Goal: Information Seeking & Learning: Learn about a topic

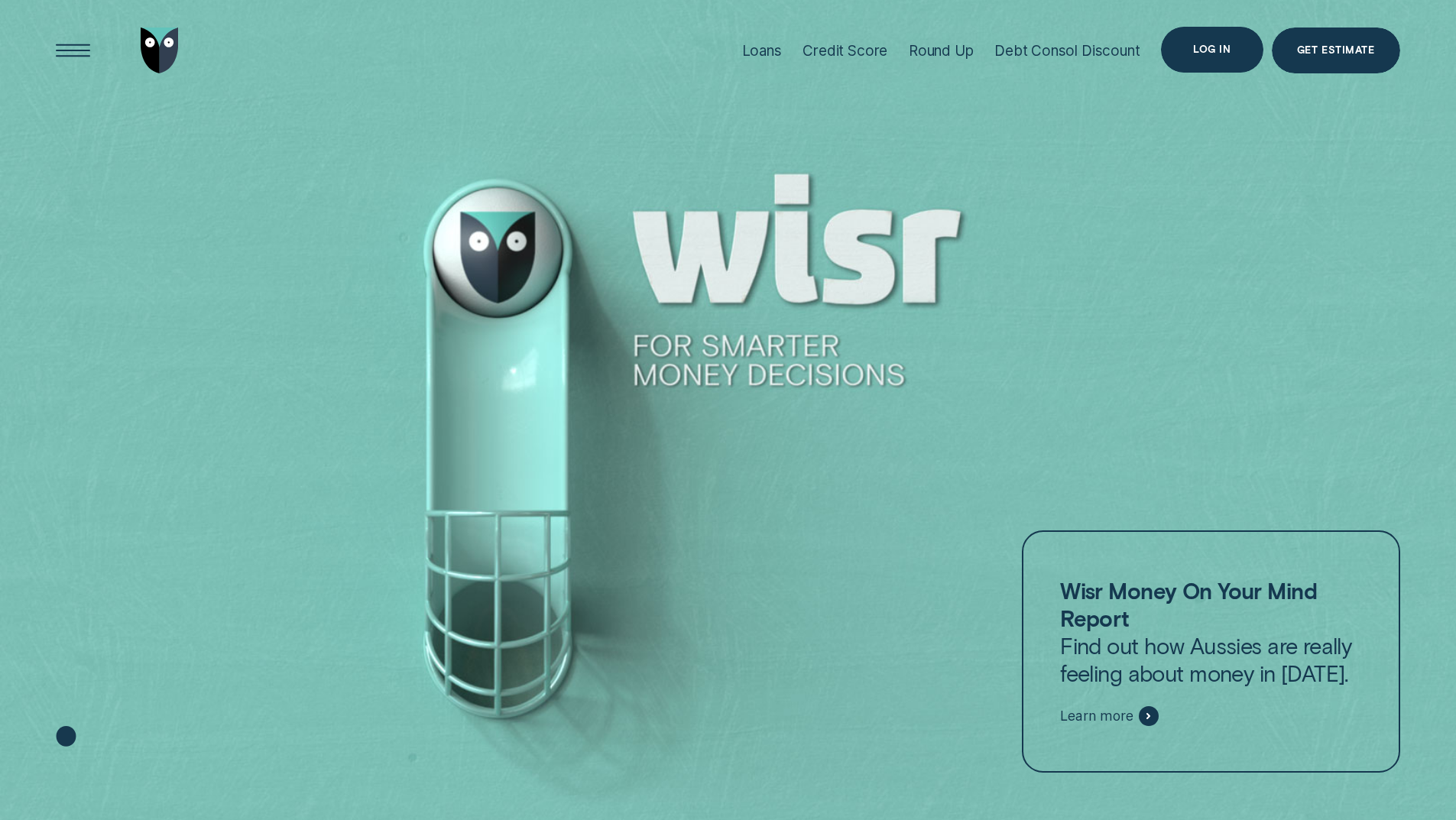
click at [1210, 53] on div "Log in" at bounding box center [1211, 50] width 37 height 10
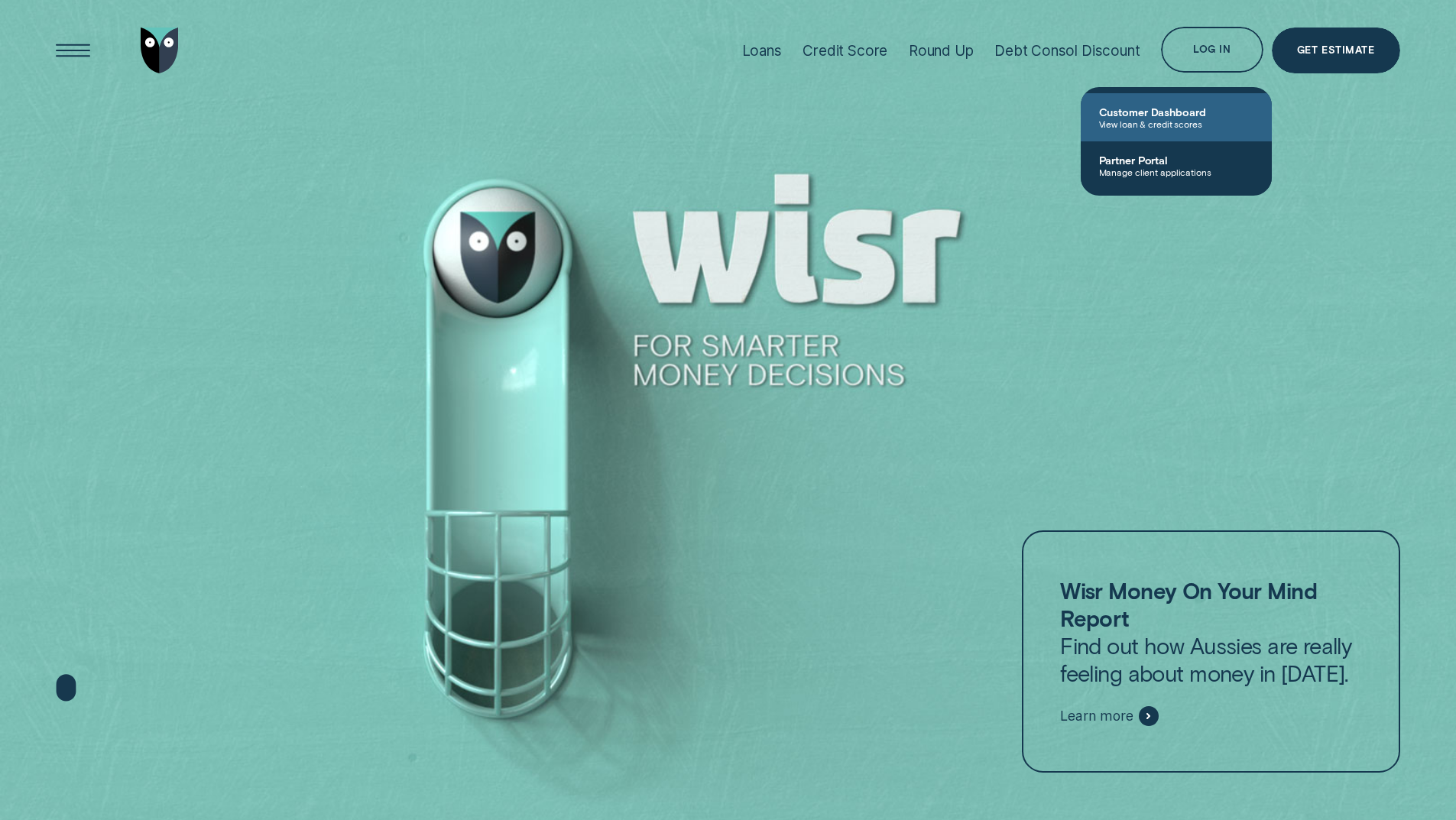
click at [1157, 117] on span "Customer Dashboard" at bounding box center [1176, 112] width 154 height 13
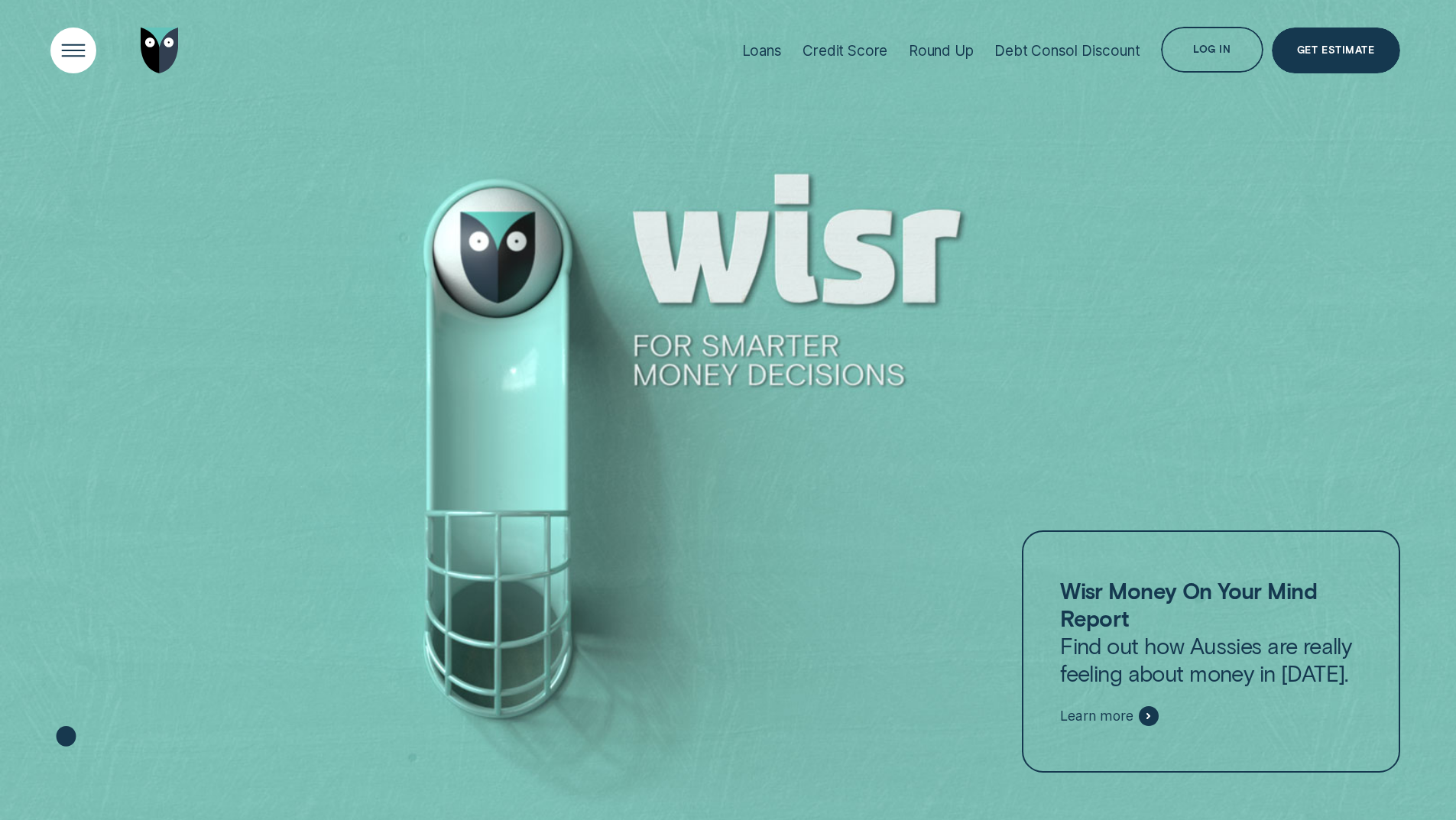
click at [95, 40] on div "Open Menu" at bounding box center [73, 51] width 65 height 65
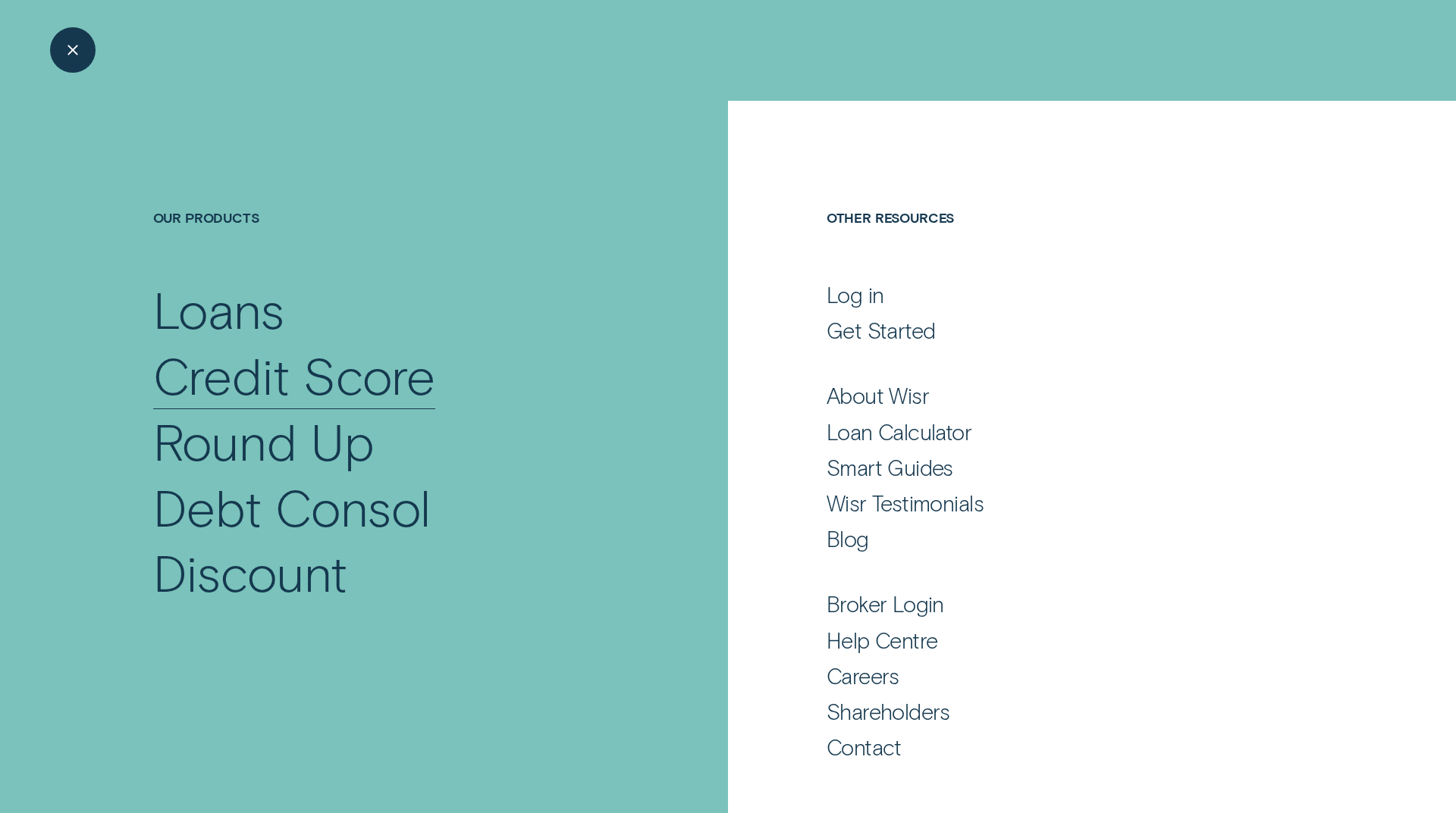
click at [372, 371] on div "Credit Score" at bounding box center [295, 375] width 283 height 66
